Goal: Download file/media

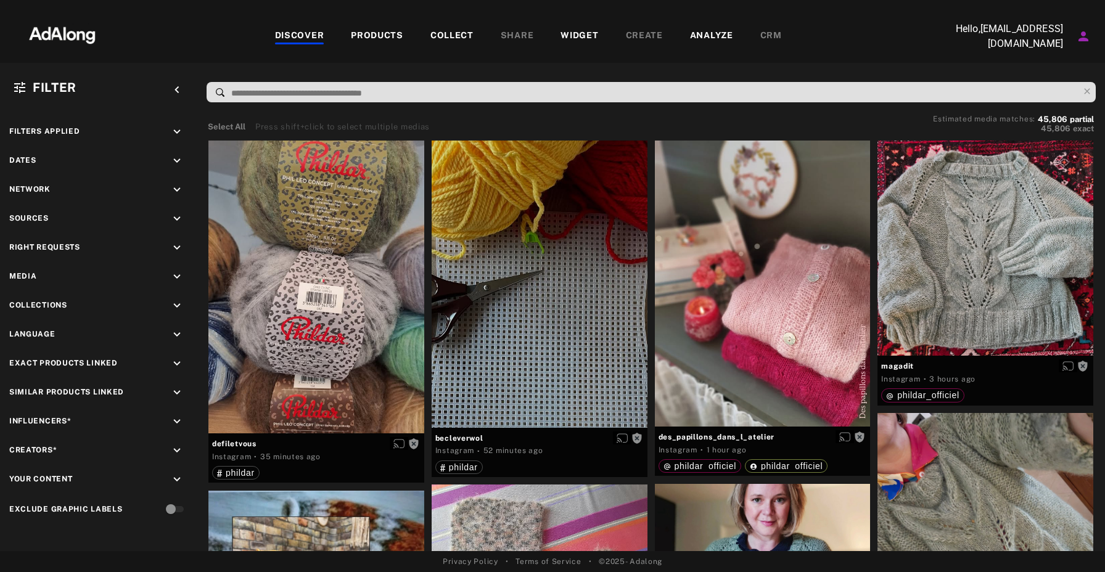
click at [72, 523] on div "Filters applied keyboard_arrow_down Dates keyboard_arrow_down Network keyboard_…" at bounding box center [98, 322] width 197 height 424
click at [376, 32] on div "PRODUCTS" at bounding box center [377, 36] width 52 height 15
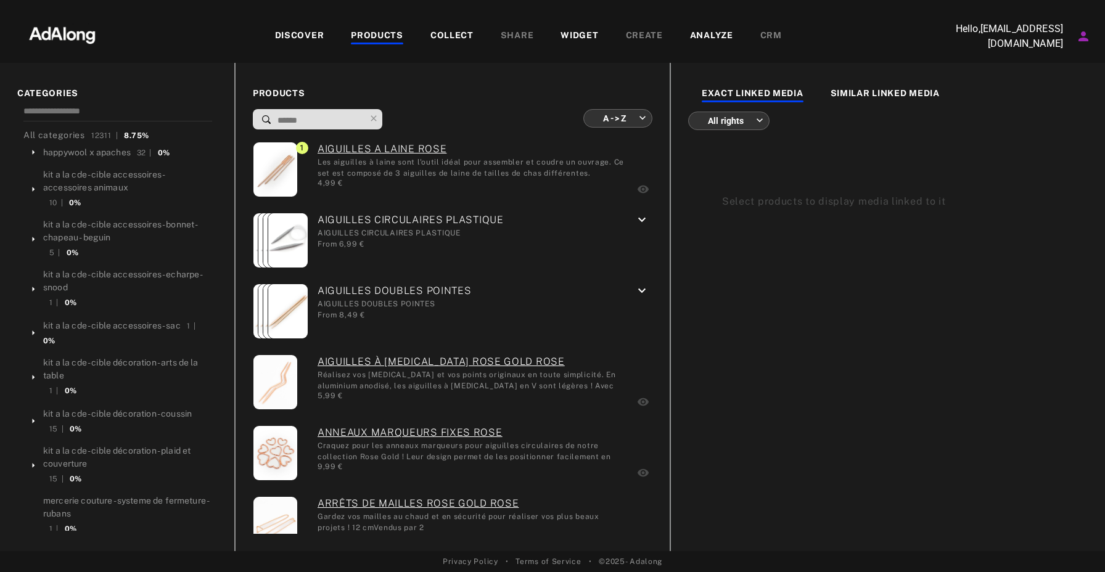
click at [450, 29] on div "COLLECT" at bounding box center [451, 36] width 43 height 15
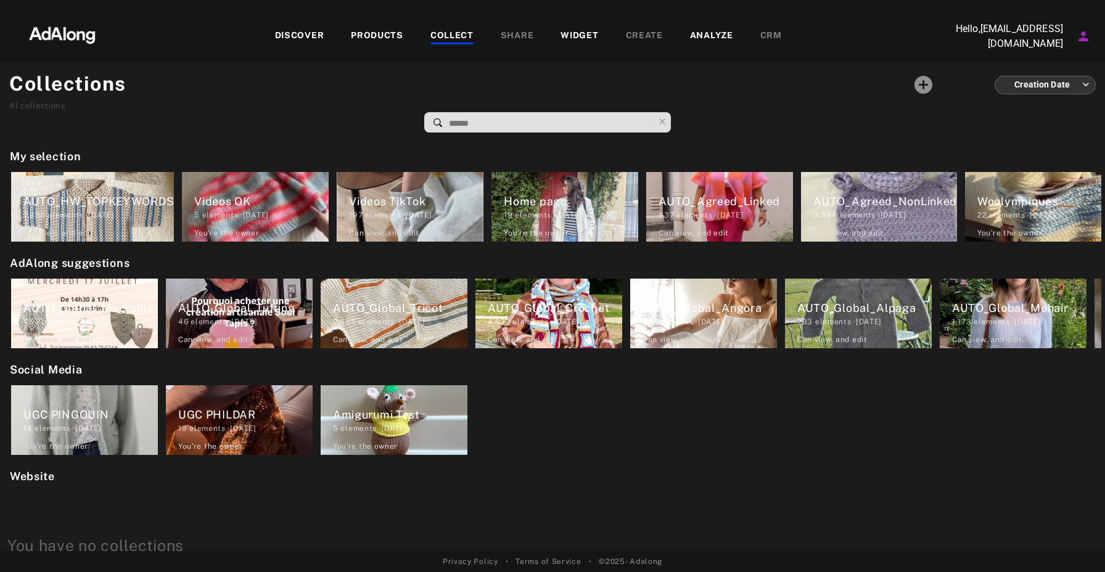
click at [707, 36] on div "ANALYZE" at bounding box center [711, 36] width 43 height 15
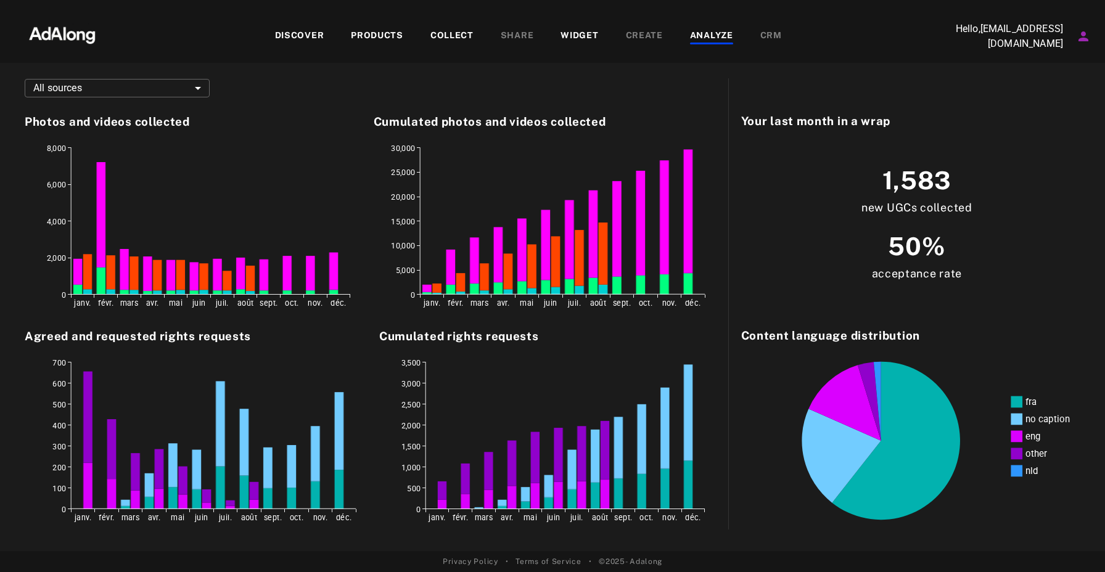
click at [313, 36] on div "DISCOVER" at bounding box center [299, 36] width 49 height 15
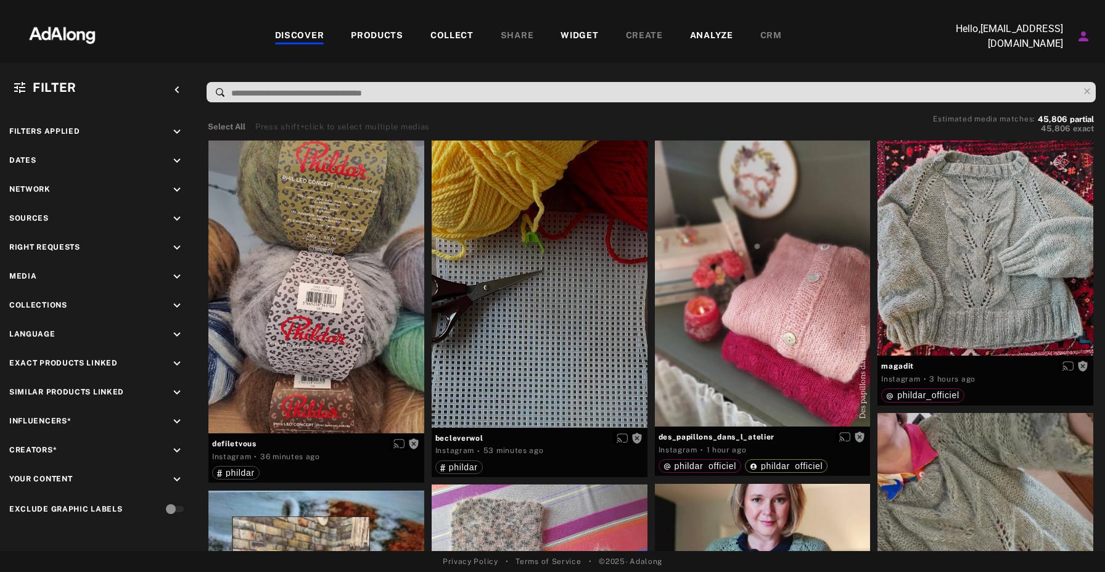
click at [373, 35] on div "PRODUCTS" at bounding box center [377, 36] width 52 height 15
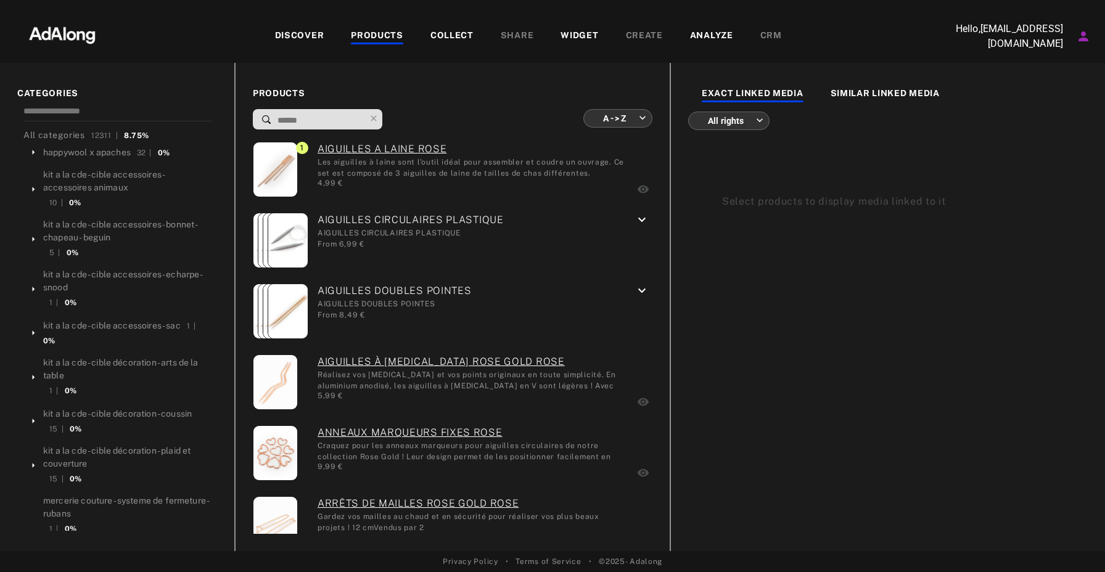
click at [444, 36] on div "COLLECT" at bounding box center [451, 36] width 43 height 15
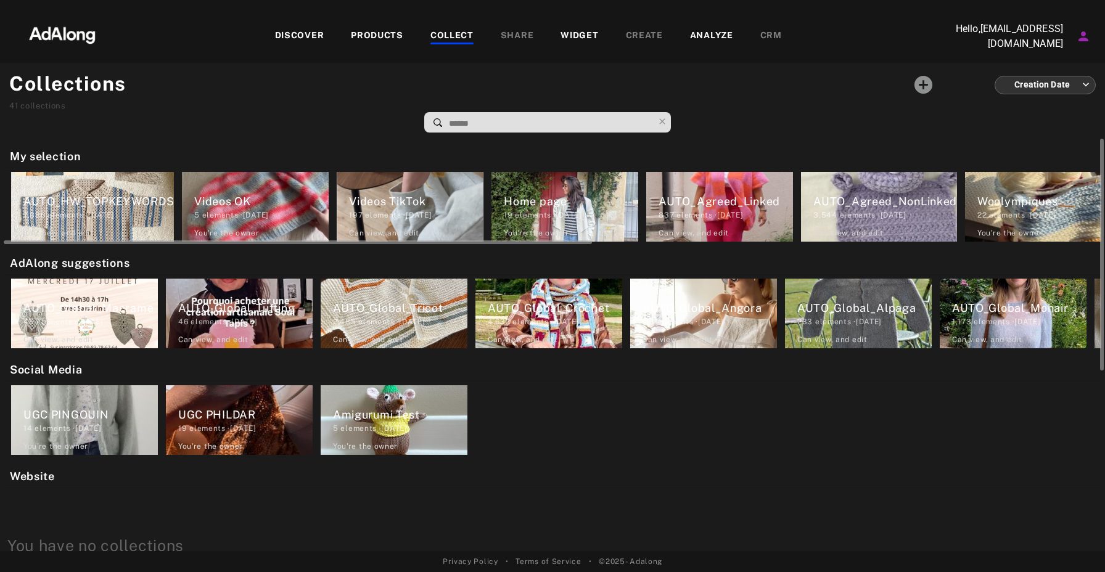
click at [739, 203] on div "AUTO_Agreed_Linked" at bounding box center [725, 201] width 134 height 17
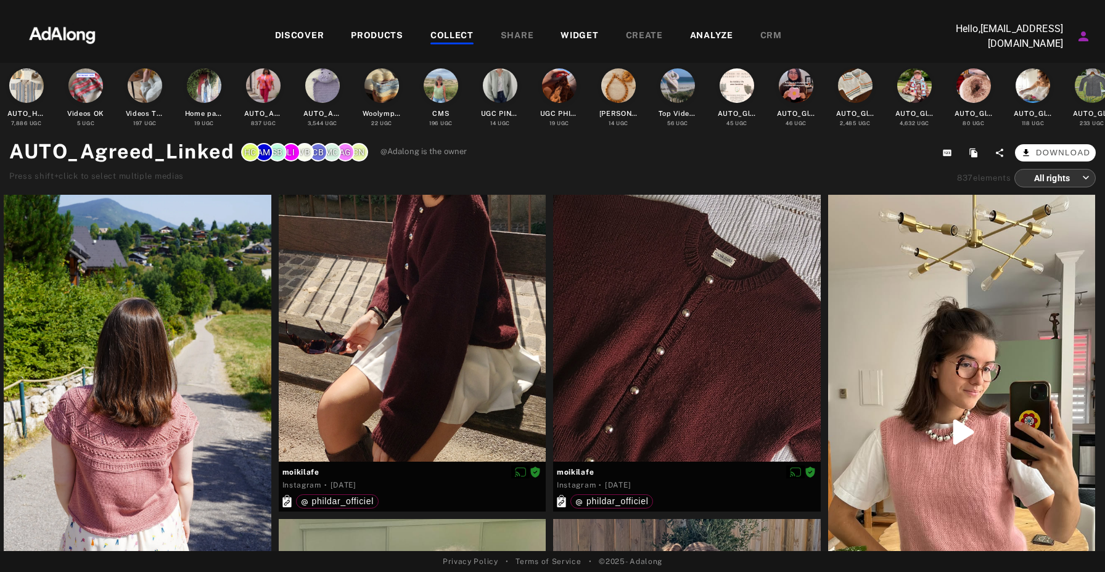
click at [1084, 152] on span "Download" at bounding box center [1063, 153] width 55 height 12
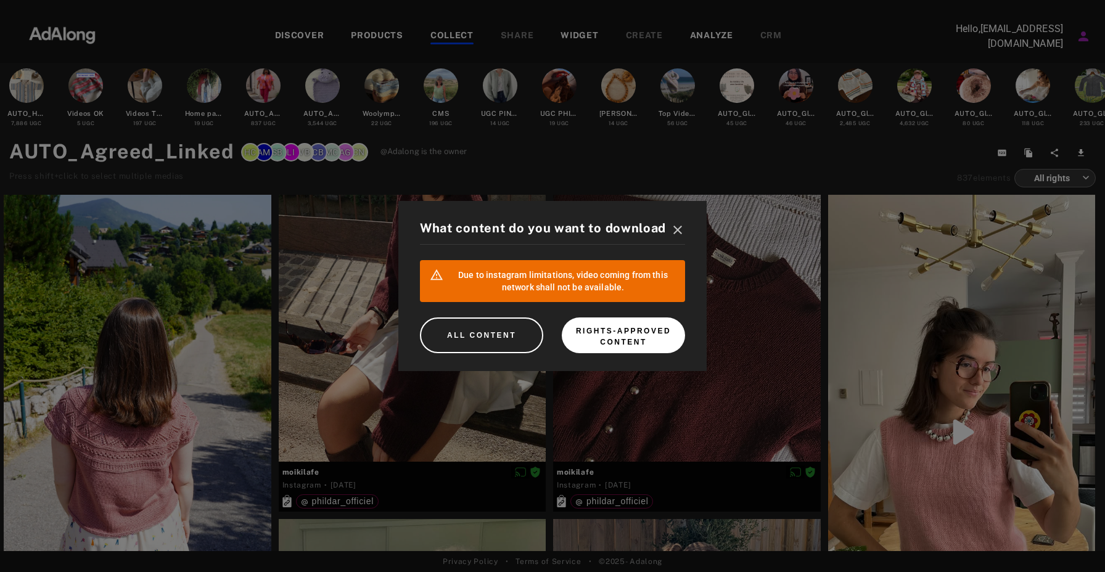
click at [596, 335] on button "RIGHTS-APPROVED CONTENT" at bounding box center [623, 335] width 123 height 36
click at [679, 230] on icon "close" at bounding box center [677, 230] width 15 height 15
